Goal: Task Accomplishment & Management: Complete application form

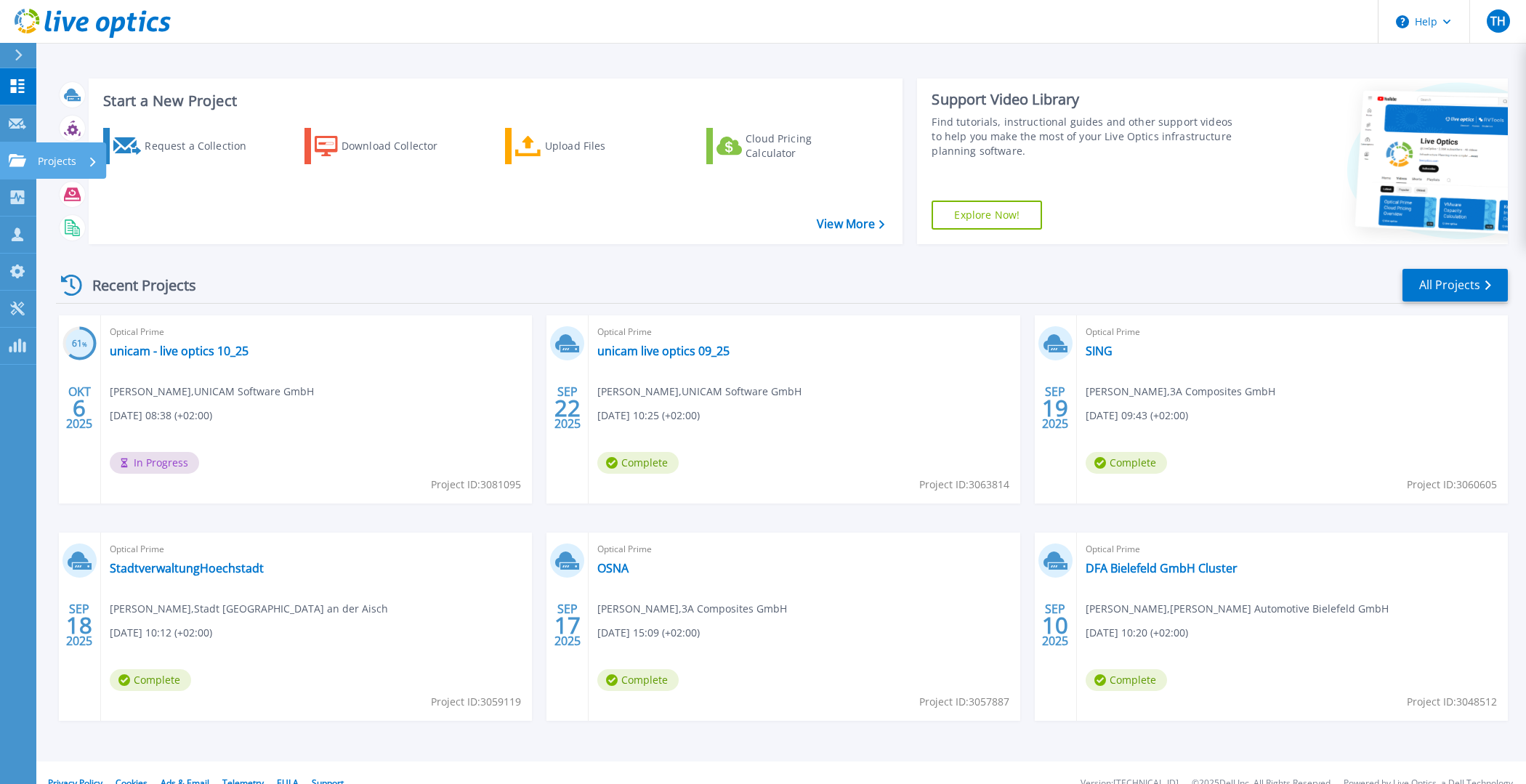
click at [15, 158] on icon at bounding box center [17, 160] width 17 height 13
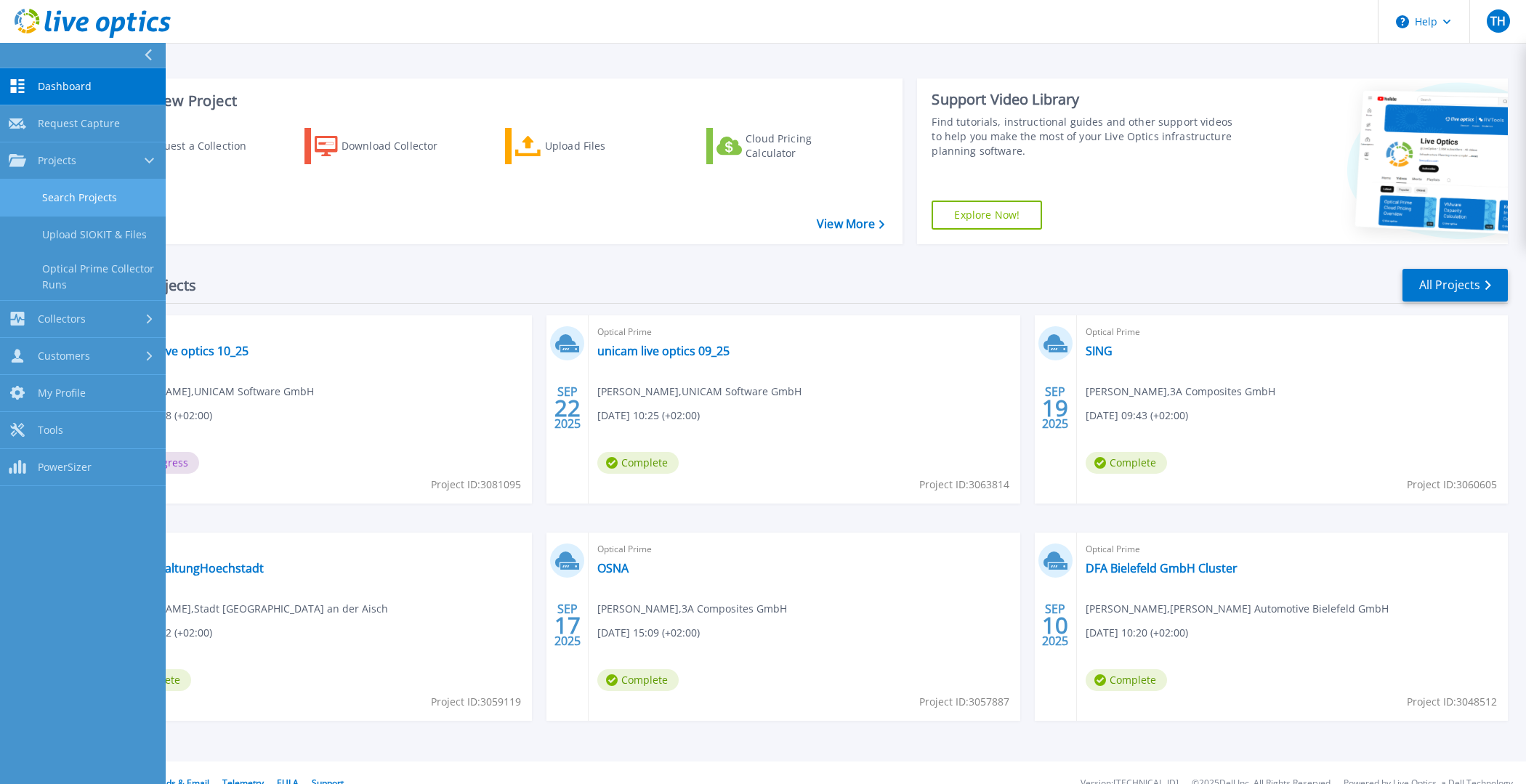
click at [110, 189] on link "Search Projects" at bounding box center [82, 198] width 165 height 37
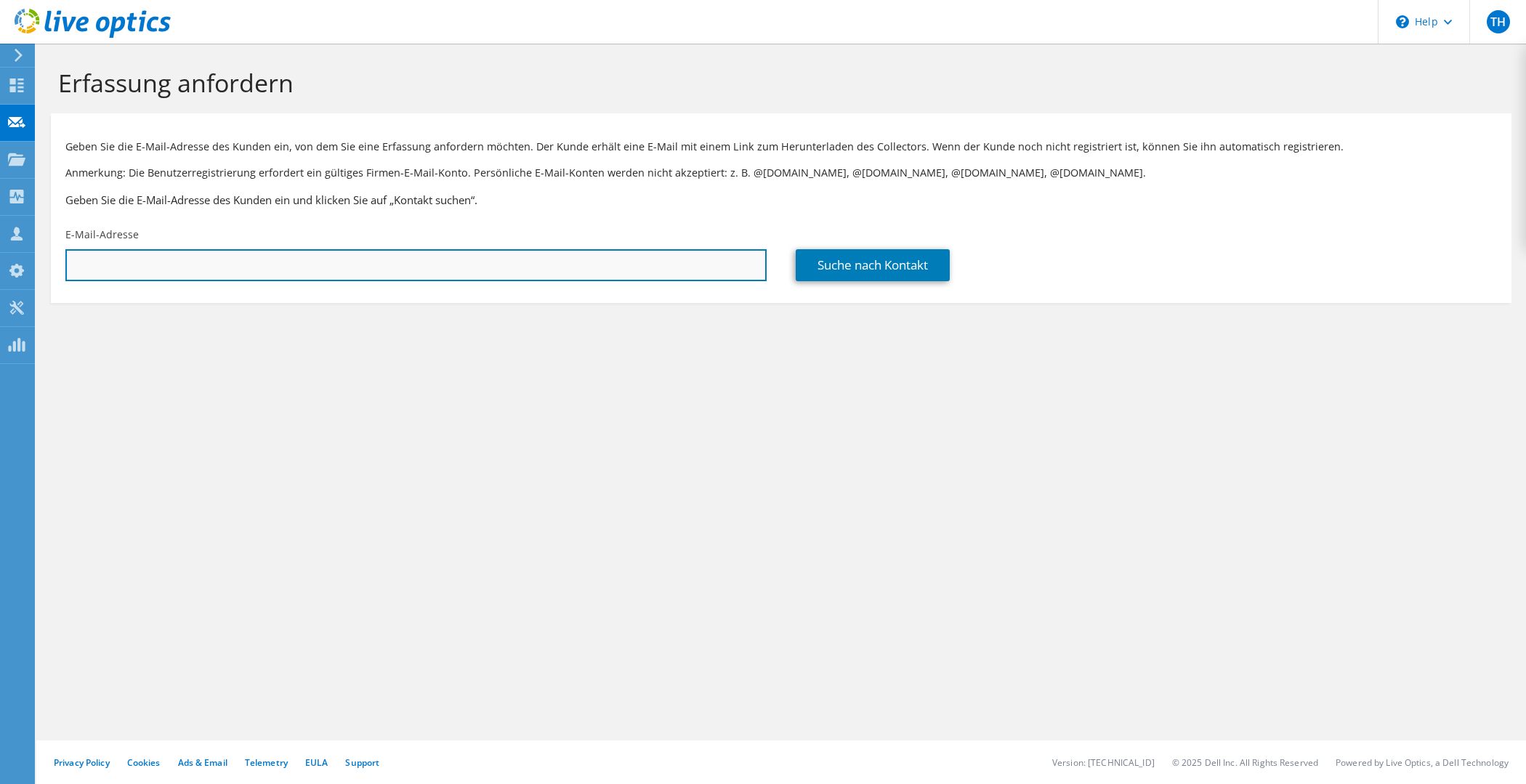
click at [489, 258] on input "text" at bounding box center [416, 265] width 701 height 32
paste input "michael.hoefer@piano-express.de"
type input "michael.hoefer@piano-express.de"
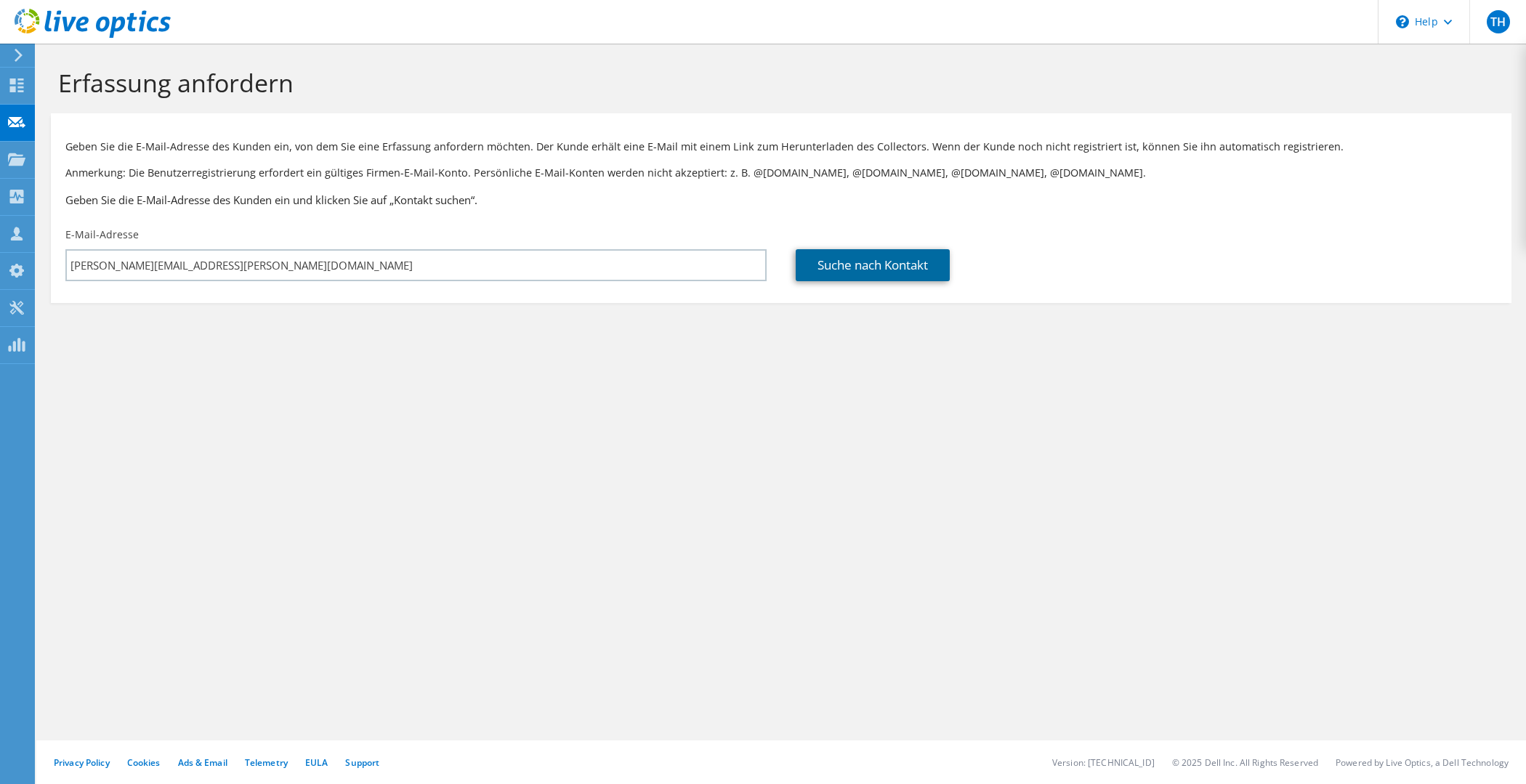
click at [834, 256] on link "Suche nach Kontakt" at bounding box center [872, 265] width 154 height 32
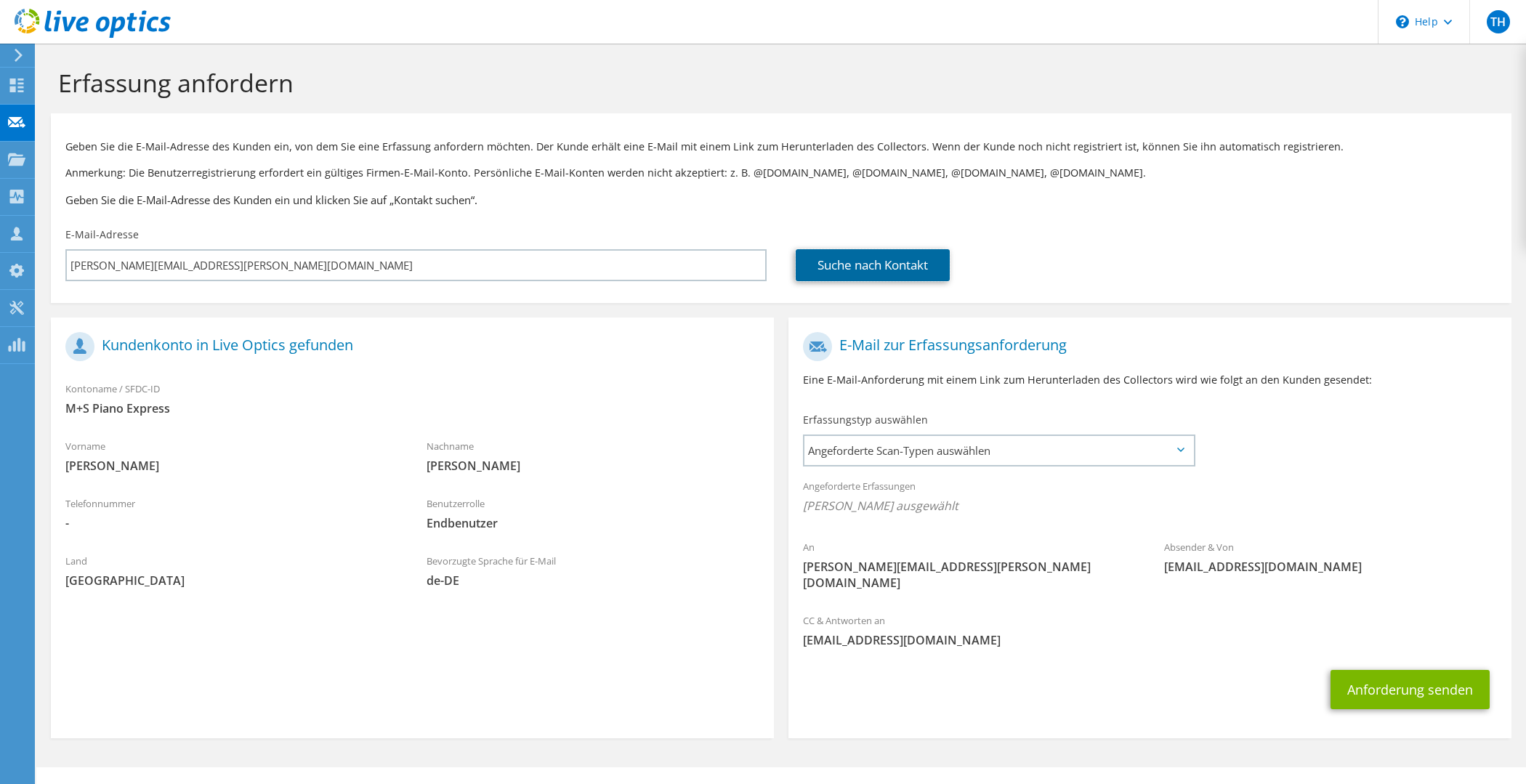
scroll to position [11, 0]
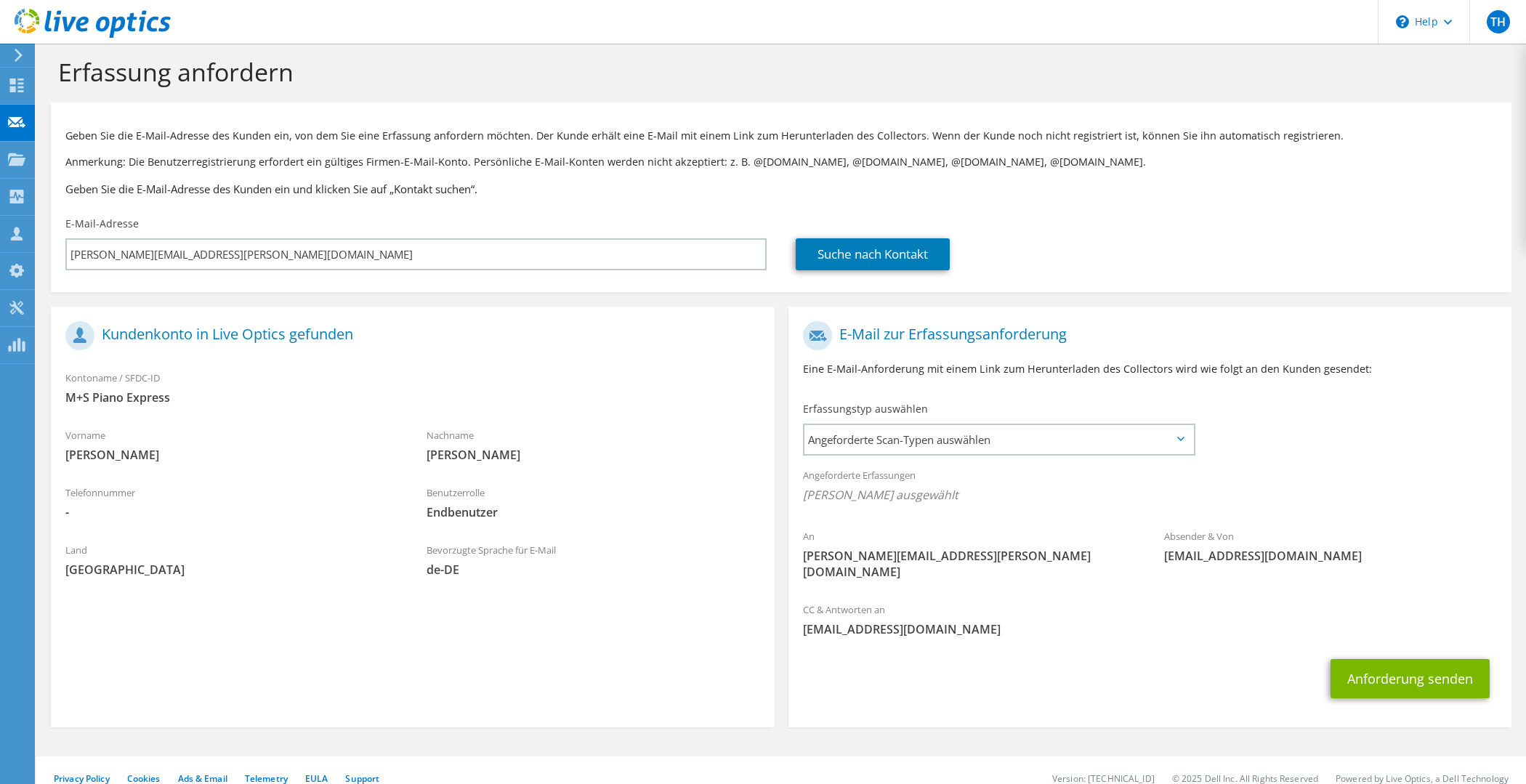
click at [928, 411] on div "Erfassungstyp auswählen Angeforderte Scan-Typen auswählen Server Virtualization…" at bounding box center [999, 426] width 392 height 51
click at [920, 431] on span "Angeforderte Scan-Typen auswählen" at bounding box center [999, 439] width 389 height 29
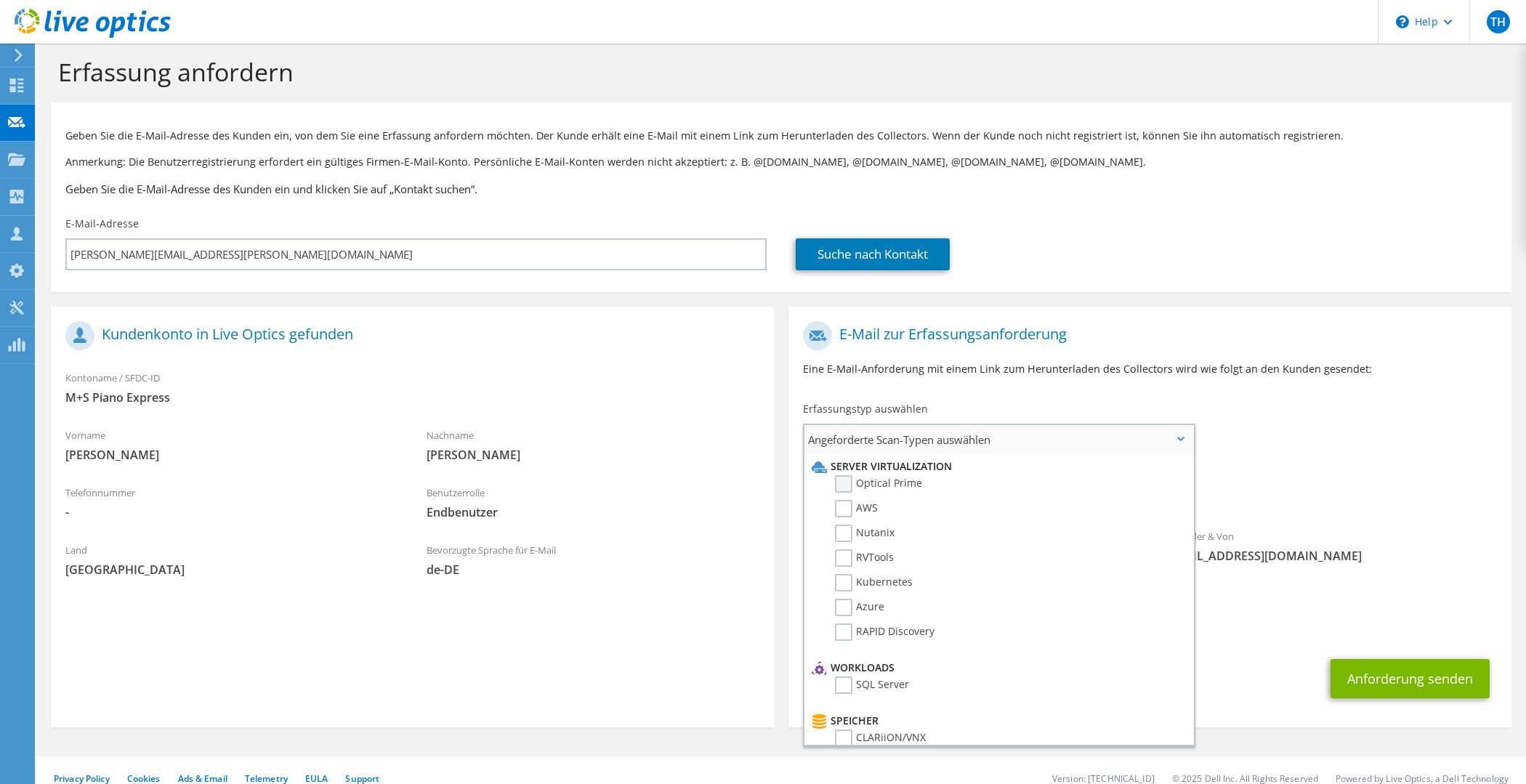
click at [892, 482] on label "Optical Prime" at bounding box center [877, 484] width 87 height 17
click at [0, 0] on input "Optical Prime" at bounding box center [0, 0] width 0 height 0
click at [1027, 383] on div "E-Mail zur Erfassungsanforderung Eine E-Mail-Anforderung mit einem Link zum Her…" at bounding box center [1150, 354] width 723 height 81
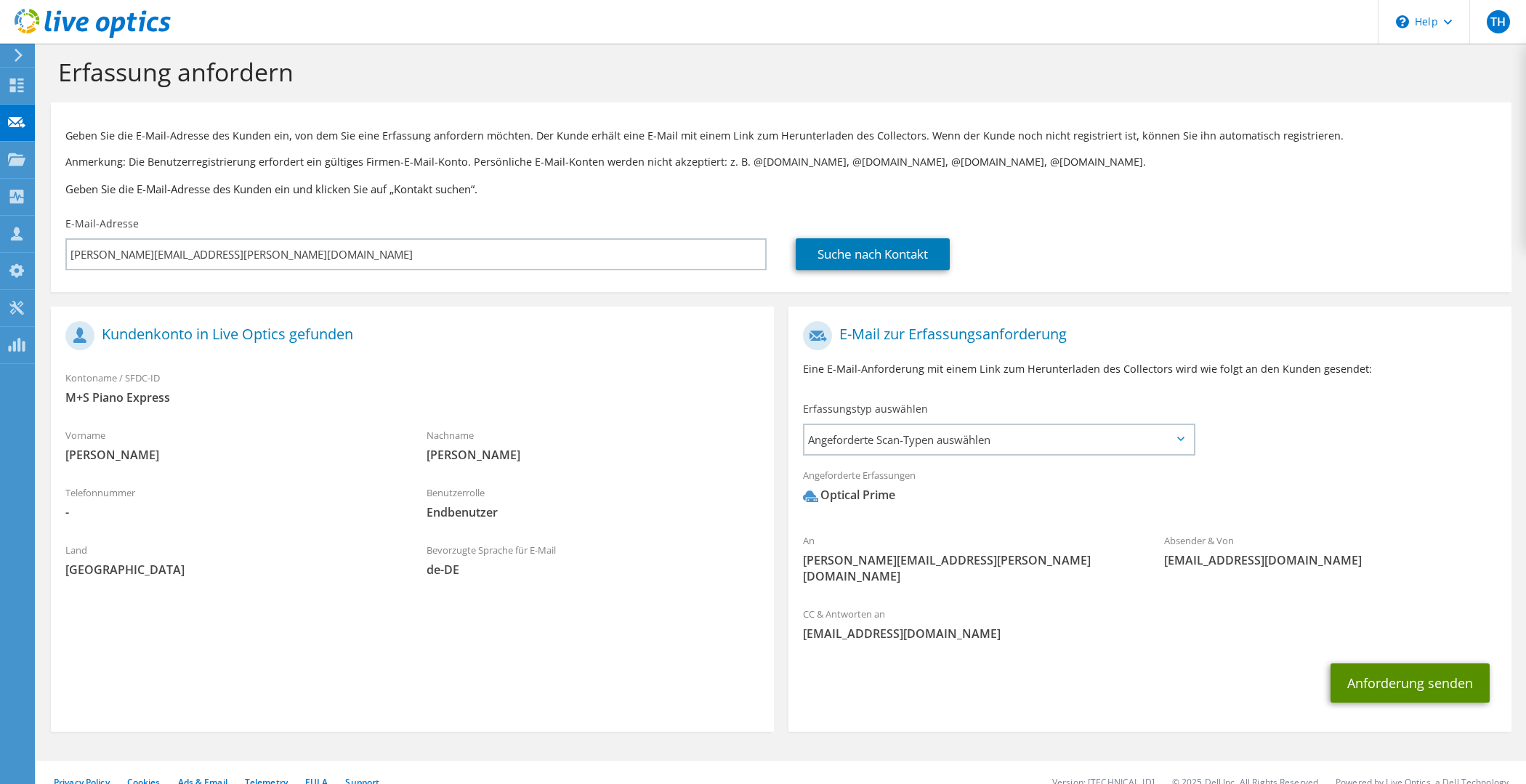
click at [1376, 674] on button "Anforderung senden" at bounding box center [1409, 683] width 159 height 39
